Goal: Information Seeking & Learning: Learn about a topic

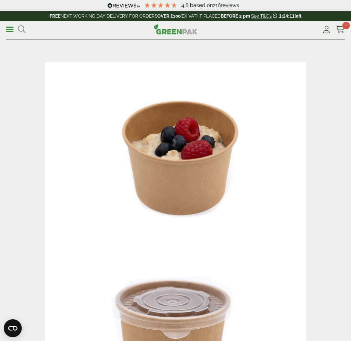
click at [9, 28] on link "Menu" at bounding box center [9, 28] width 7 height 7
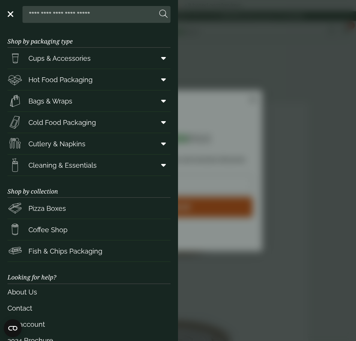
scroll to position [15, 0]
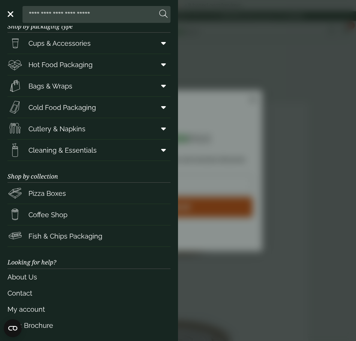
click at [28, 278] on link "About Us" at bounding box center [88, 277] width 163 height 16
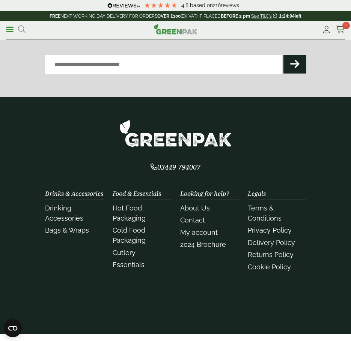
scroll to position [286, 0]
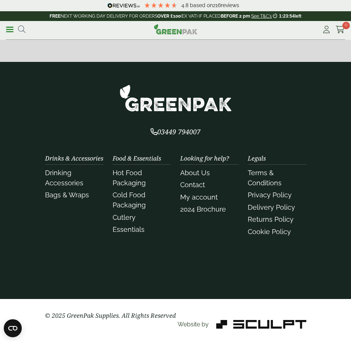
click at [191, 187] on link "Contact" at bounding box center [192, 185] width 25 height 8
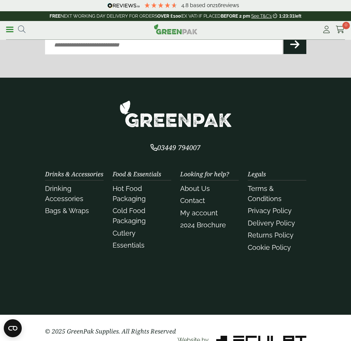
scroll to position [0, 0]
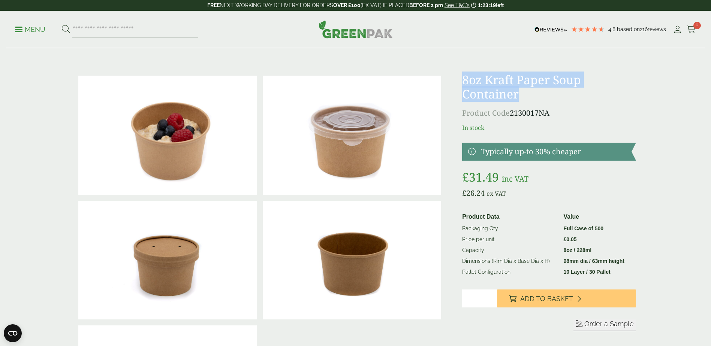
drag, startPoint x: 462, startPoint y: 81, endPoint x: 528, endPoint y: 90, distance: 66.6
click at [350, 90] on div at bounding box center [356, 260] width 570 height 375
copy h1 "8oz Kraft Paper Soup Container"
